Goal: Information Seeking & Learning: Learn about a topic

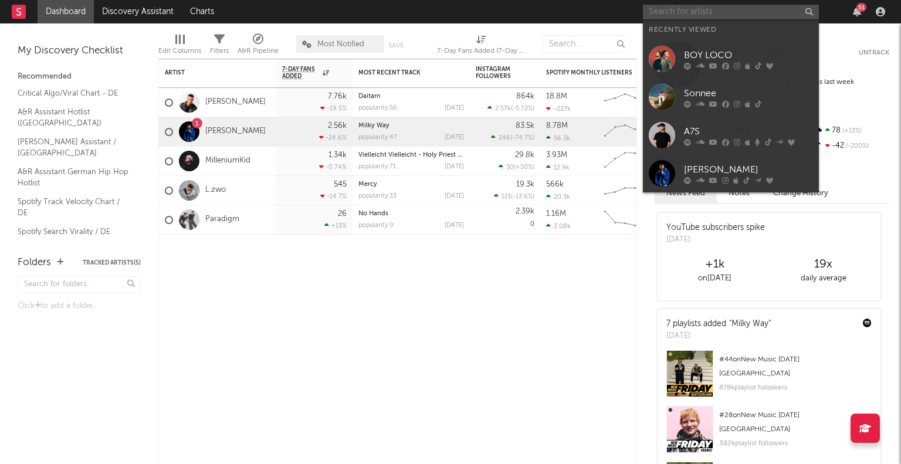
click at [691, 10] on input "text" at bounding box center [731, 12] width 176 height 15
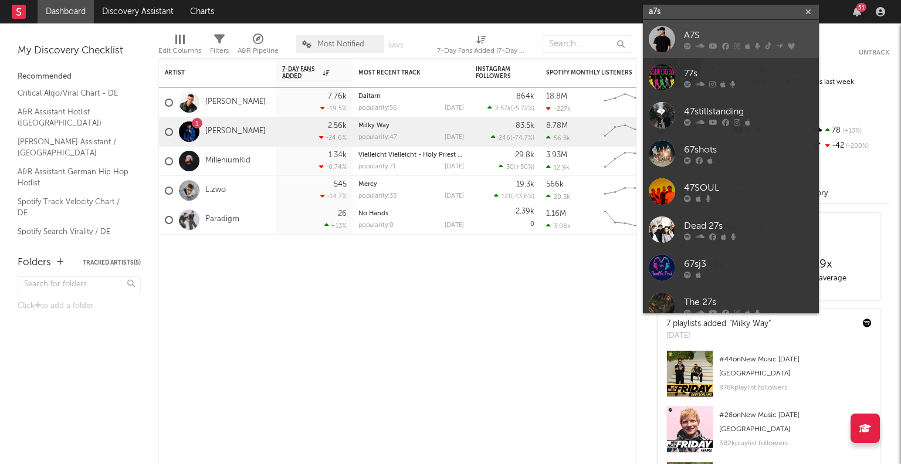
type input "a7s"
click at [696, 37] on div "A7S" at bounding box center [748, 35] width 129 height 14
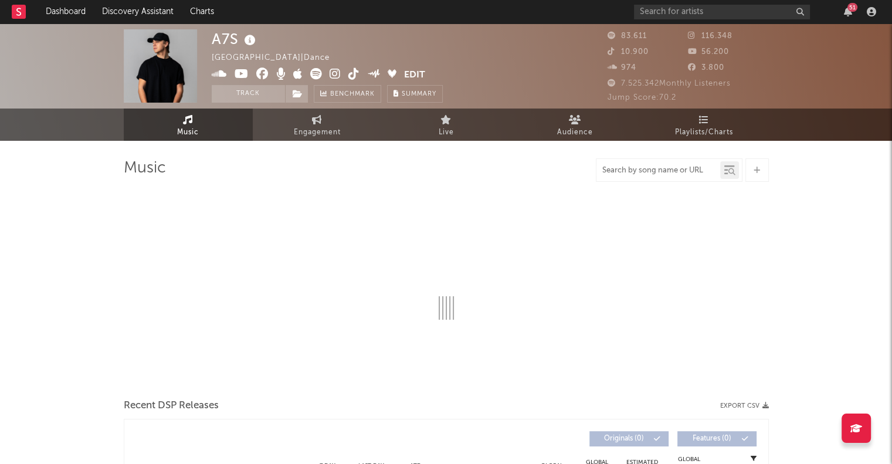
click at [631, 173] on input "text" at bounding box center [658, 170] width 124 height 9
type input "lighte"
select select "6m"
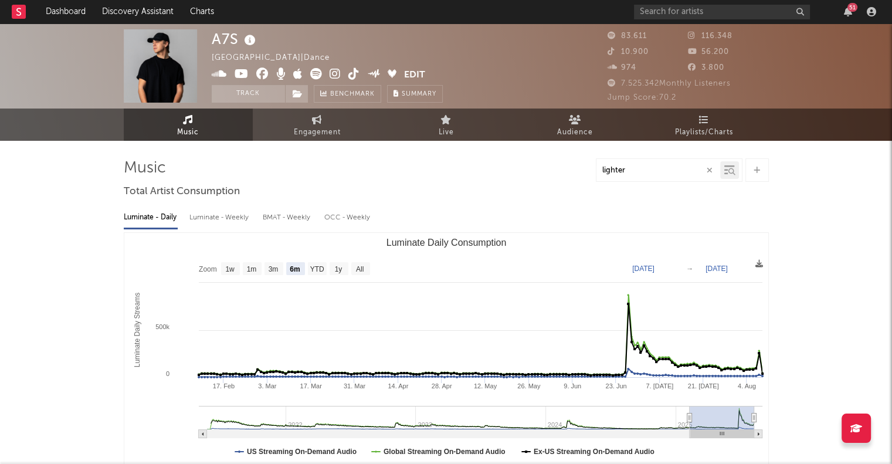
type input "lighter"
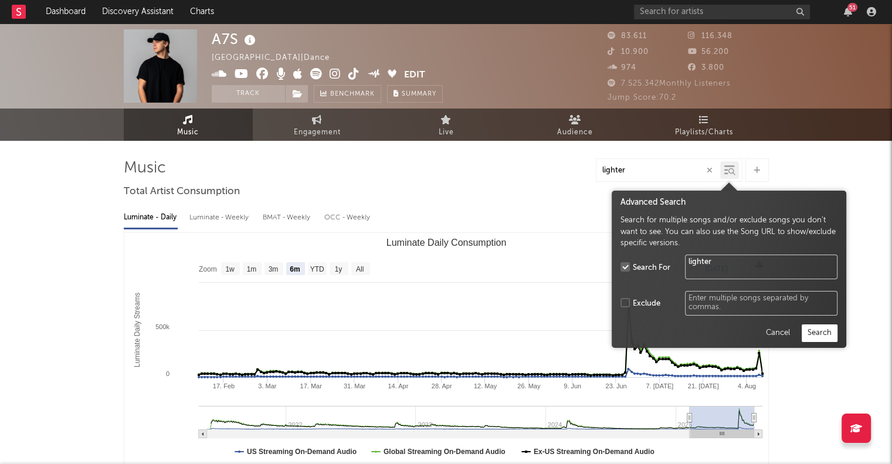
click at [729, 170] on icon at bounding box center [731, 171] width 7 height 7
click at [821, 337] on button "Search" at bounding box center [820, 333] width 36 height 18
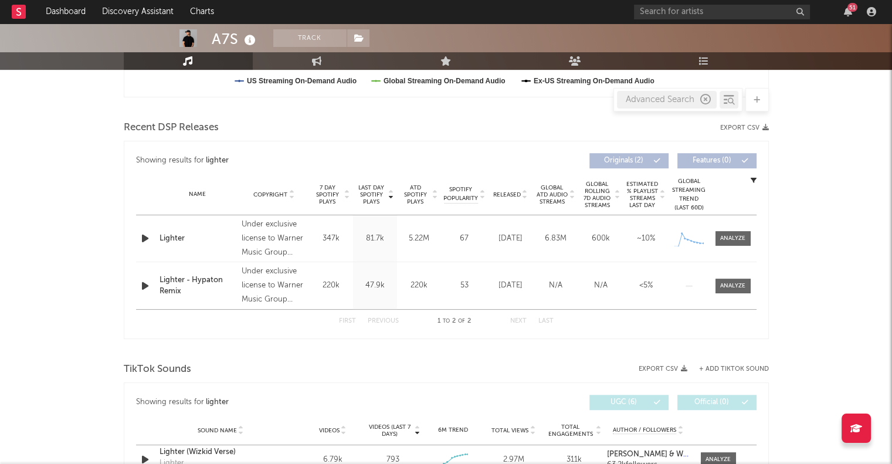
scroll to position [370, 0]
click at [494, 233] on div "[DATE]" at bounding box center [510, 239] width 39 height 12
click at [730, 241] on div at bounding box center [732, 239] width 25 height 9
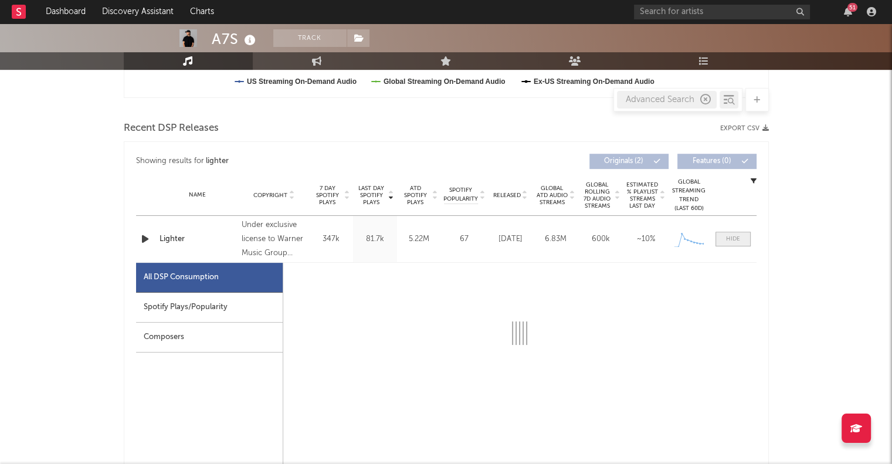
select select "1w"
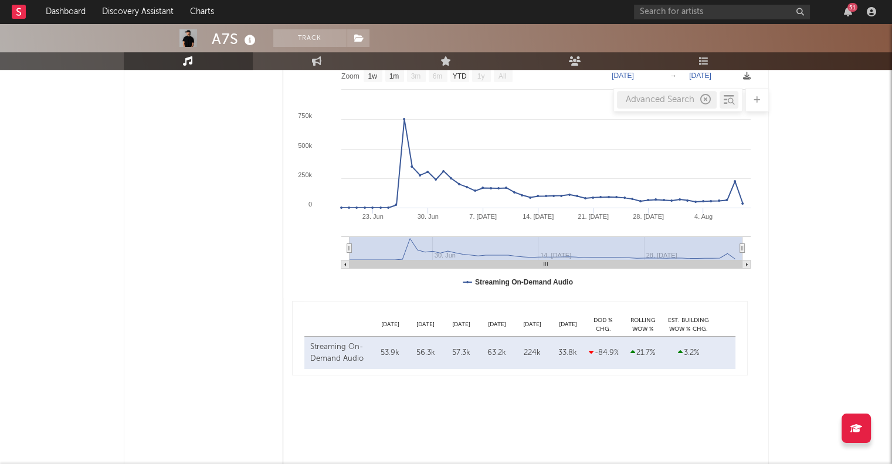
scroll to position [672, 0]
